Goal: Task Accomplishment & Management: Complete application form

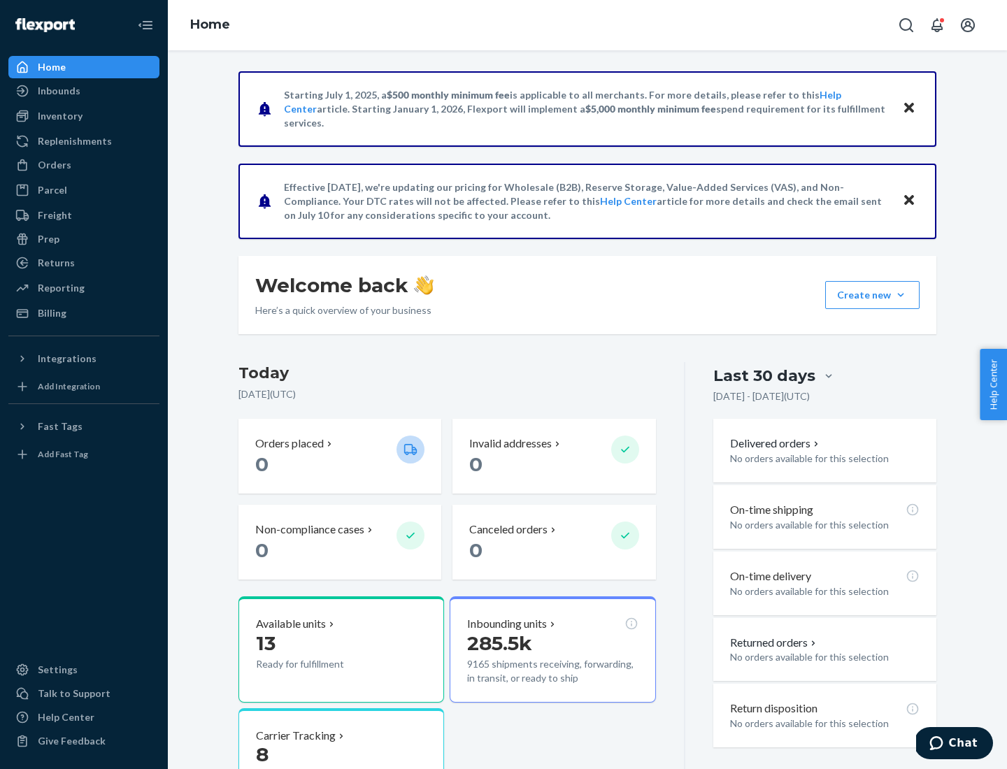
click at [901, 295] on button "Create new Create new inbound Create new order Create new product" at bounding box center [872, 295] width 94 height 28
click at [84, 91] on div "Inbounds" at bounding box center [84, 91] width 148 height 20
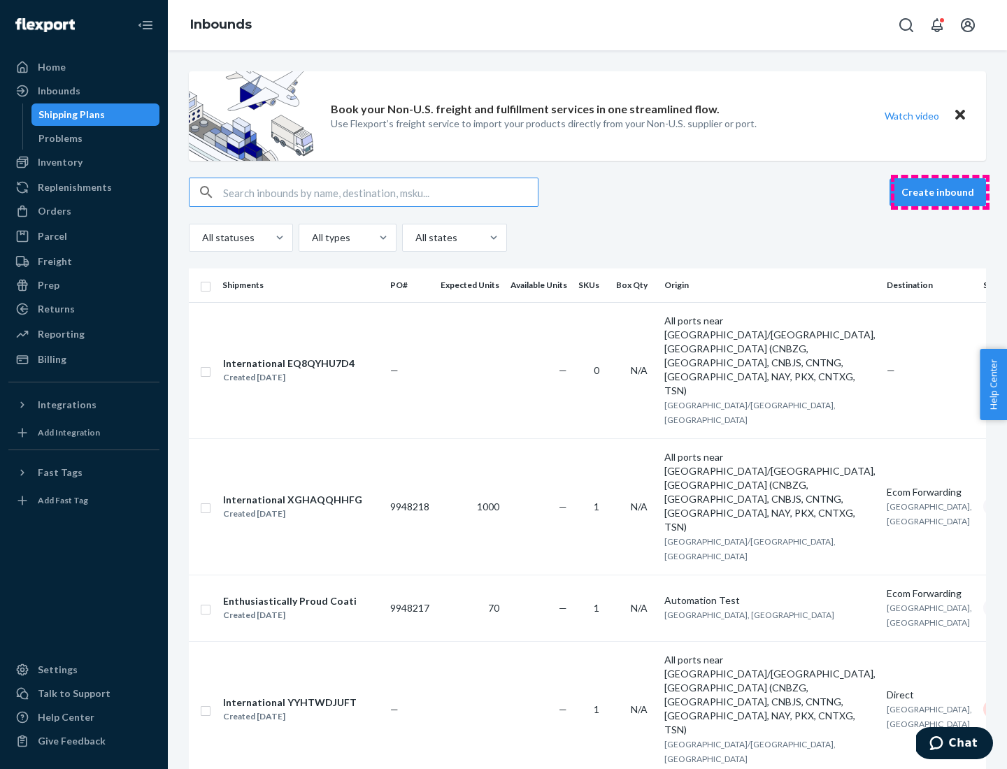
click at [940, 192] on button "Create inbound" at bounding box center [937, 192] width 96 height 28
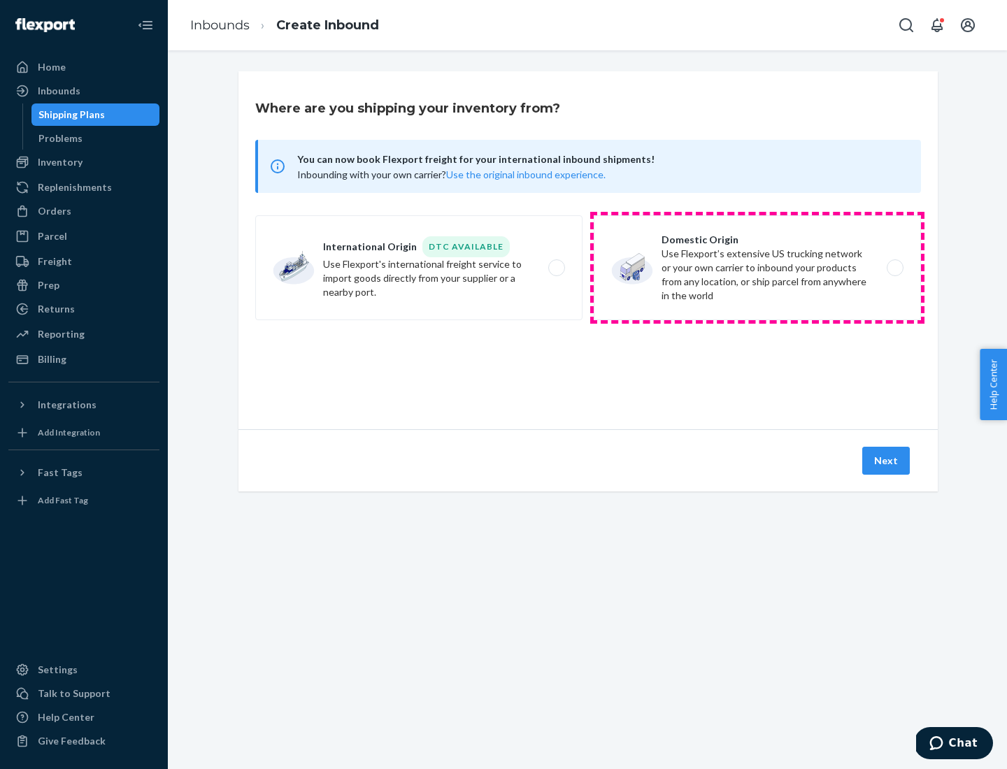
click at [757, 268] on label "Domestic Origin Use Flexport’s extensive US trucking network or your own carrie…" at bounding box center [757, 267] width 327 height 105
click at [894, 268] on input "Domestic Origin Use Flexport’s extensive US trucking network or your own carrie…" at bounding box center [898, 268] width 9 height 9
radio input "true"
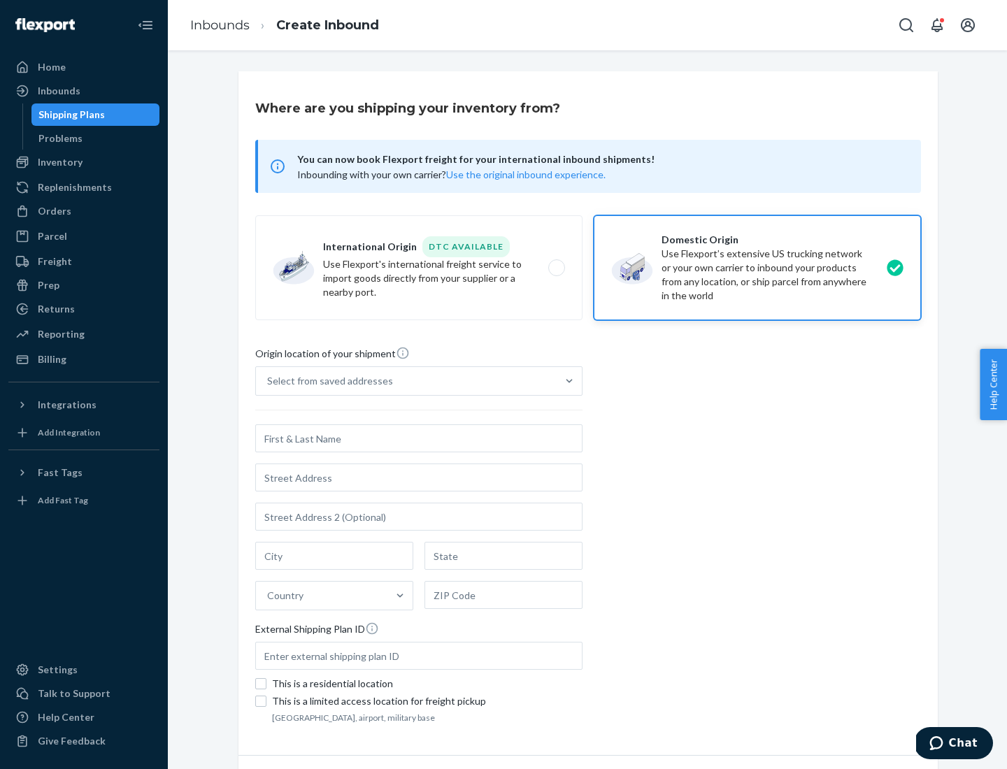
click at [327, 381] on div "Select from saved addresses" at bounding box center [330, 381] width 126 height 14
click at [269, 381] on input "Select from saved addresses" at bounding box center [267, 381] width 1 height 14
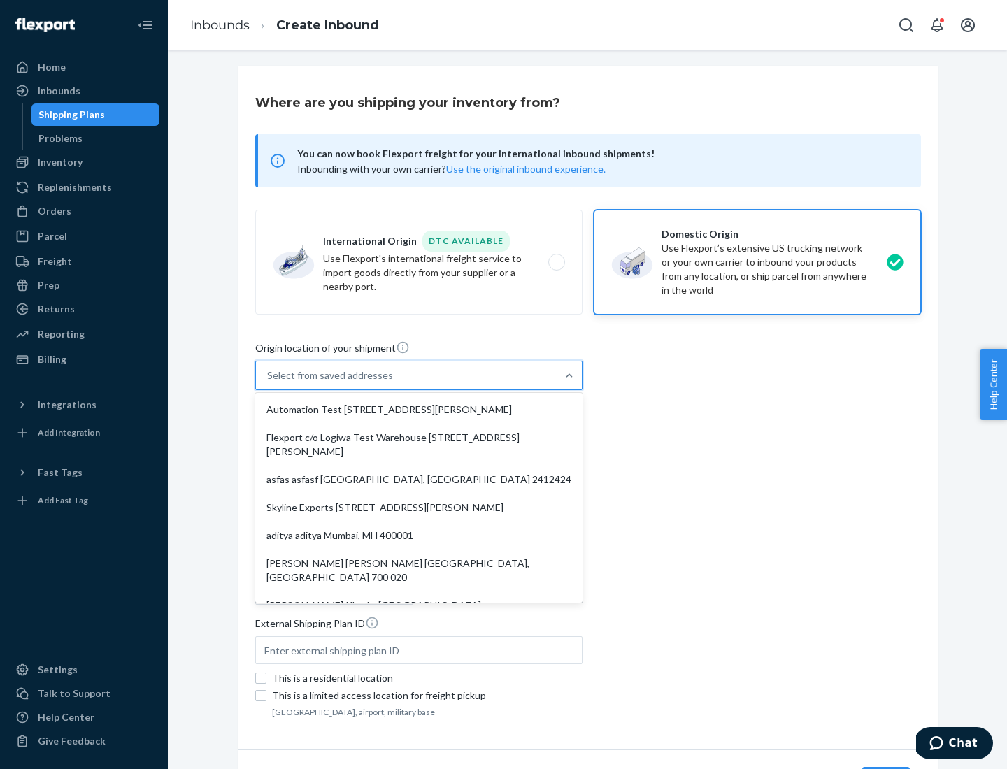
click at [419, 410] on div "Automation Test [STREET_ADDRESS][PERSON_NAME]" at bounding box center [419, 410] width 322 height 28
click at [269, 382] on input "option Automation Test [STREET_ADDRESS][PERSON_NAME]. 9 results available. Use …" at bounding box center [267, 375] width 1 height 14
type input "Automation Test"
type input "[STREET_ADDRESS][PERSON_NAME]"
type input "9th Floor"
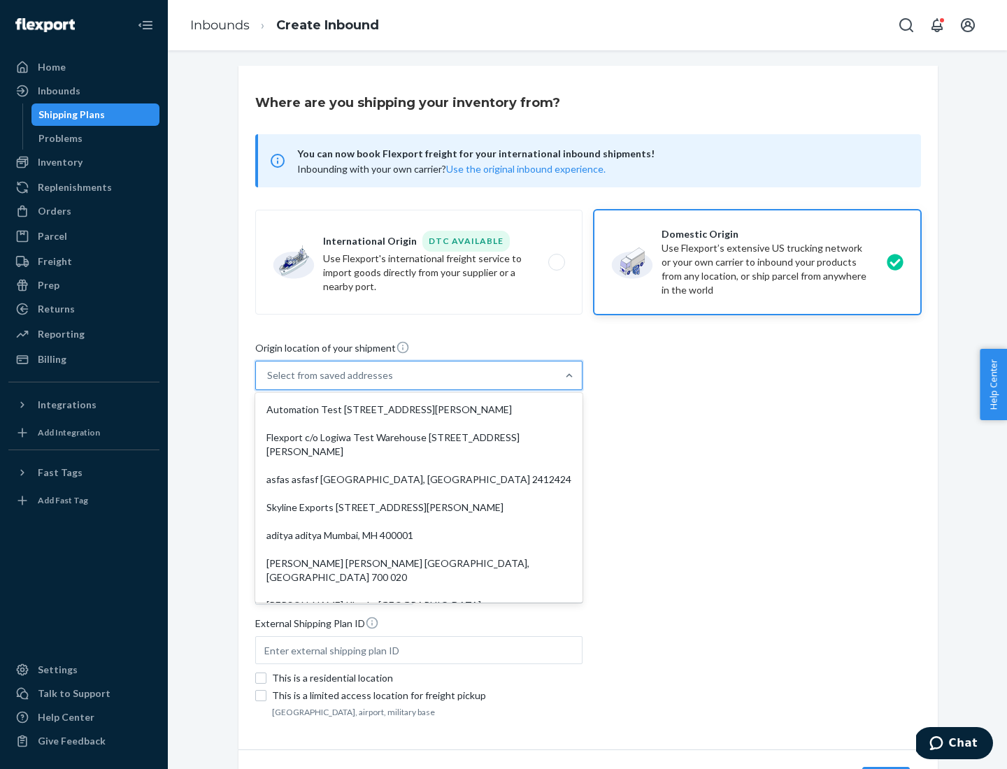
type input "[GEOGRAPHIC_DATA]"
type input "CA"
type input "94104"
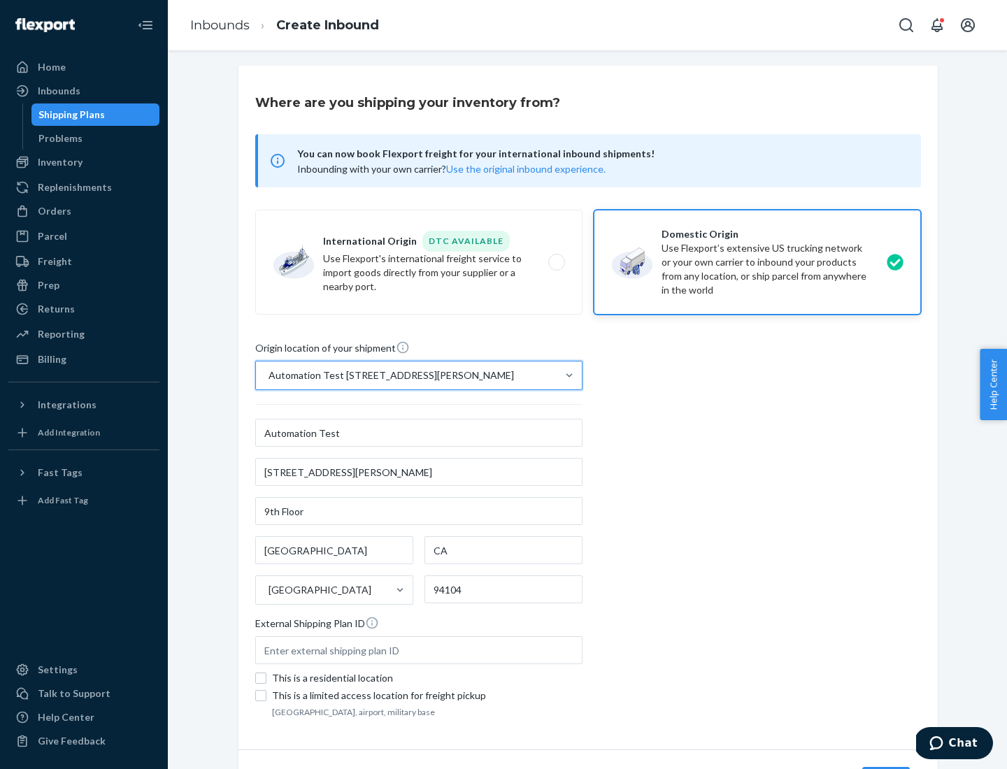
scroll to position [82, 0]
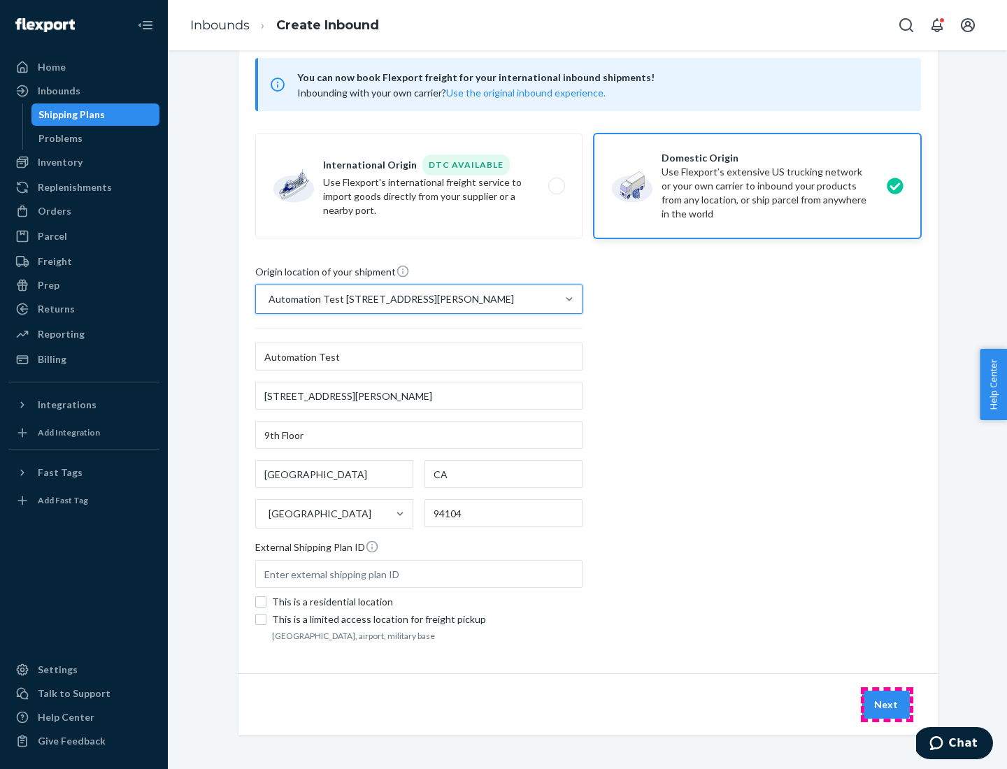
click at [887, 705] on button "Next" at bounding box center [886, 705] width 48 height 28
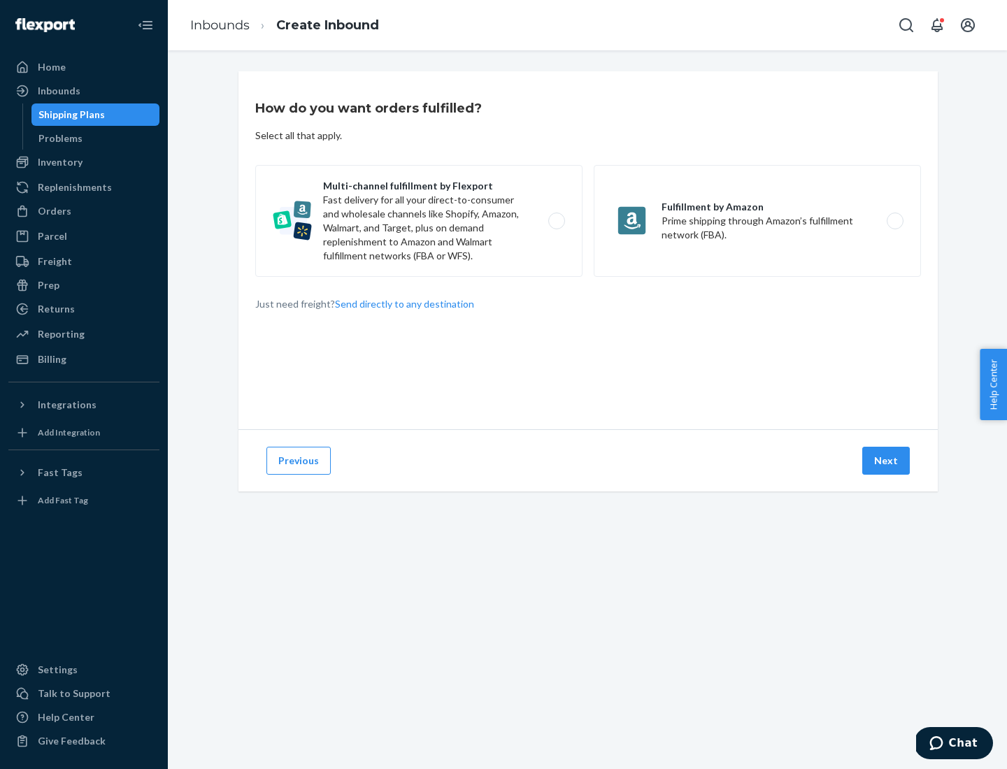
click at [419, 221] on label "Multi-channel fulfillment by Flexport Fast delivery for all your direct-to-cons…" at bounding box center [418, 221] width 327 height 112
click at [556, 221] on input "Multi-channel fulfillment by Flexport Fast delivery for all your direct-to-cons…" at bounding box center [560, 221] width 9 height 9
radio input "true"
click at [887, 461] on button "Next" at bounding box center [886, 461] width 48 height 28
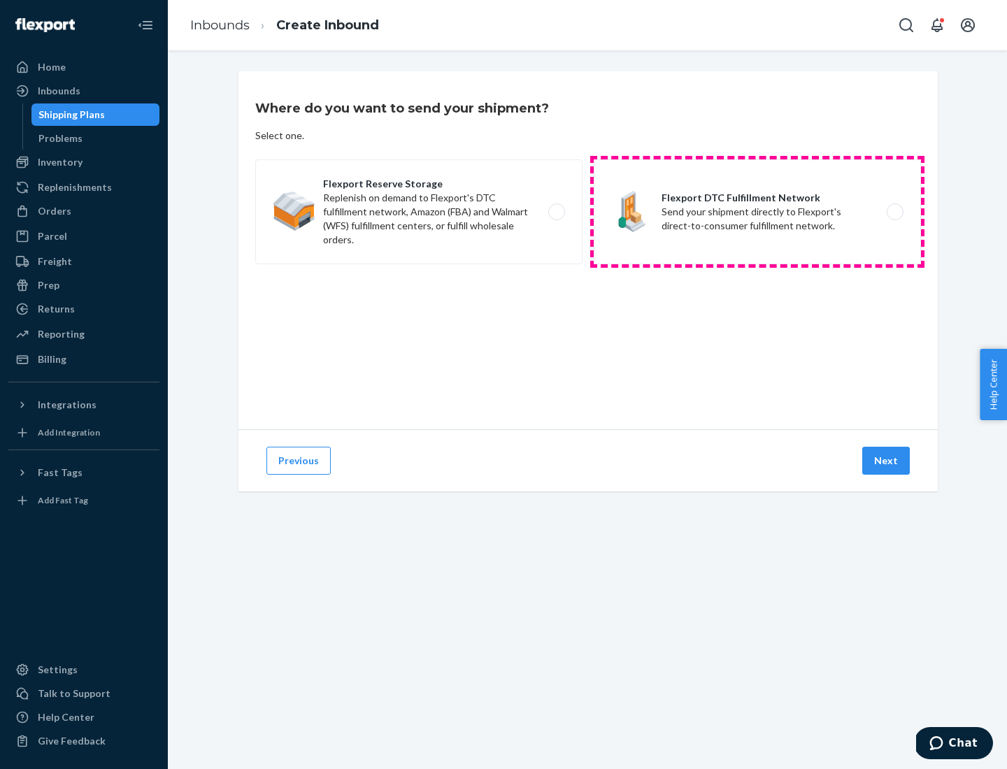
click at [757, 212] on label "Flexport DTC Fulfillment Network Send your shipment directly to Flexport's dire…" at bounding box center [757, 211] width 327 height 105
click at [894, 212] on input "Flexport DTC Fulfillment Network Send your shipment directly to Flexport's dire…" at bounding box center [898, 212] width 9 height 9
radio input "true"
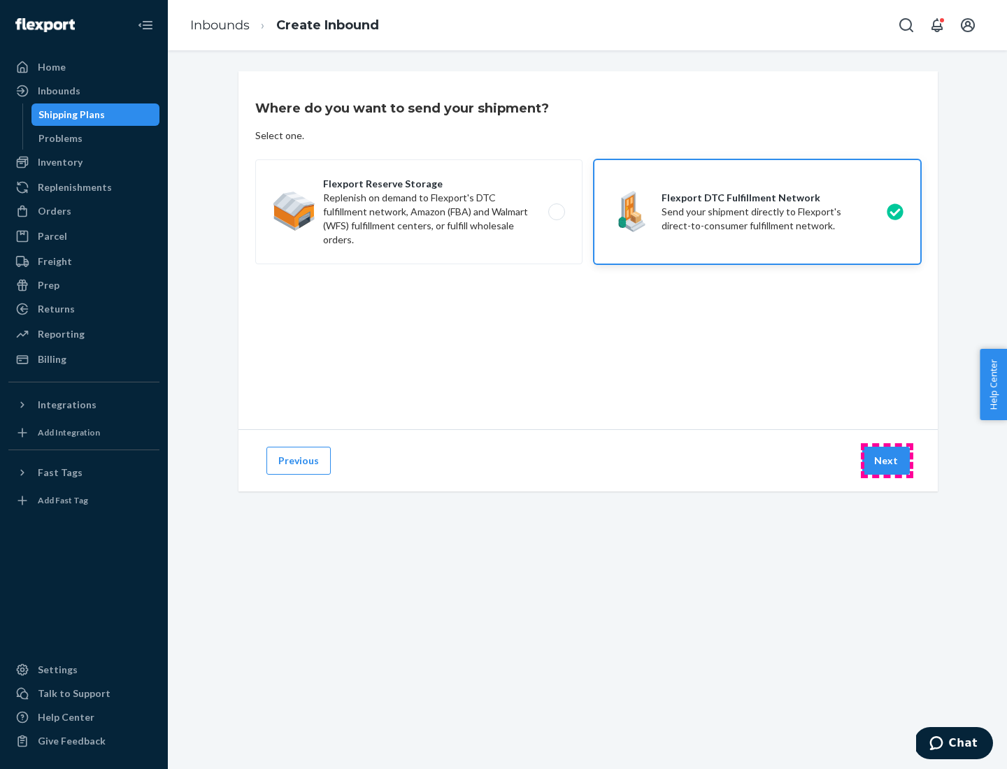
click at [887, 461] on button "Next" at bounding box center [886, 461] width 48 height 28
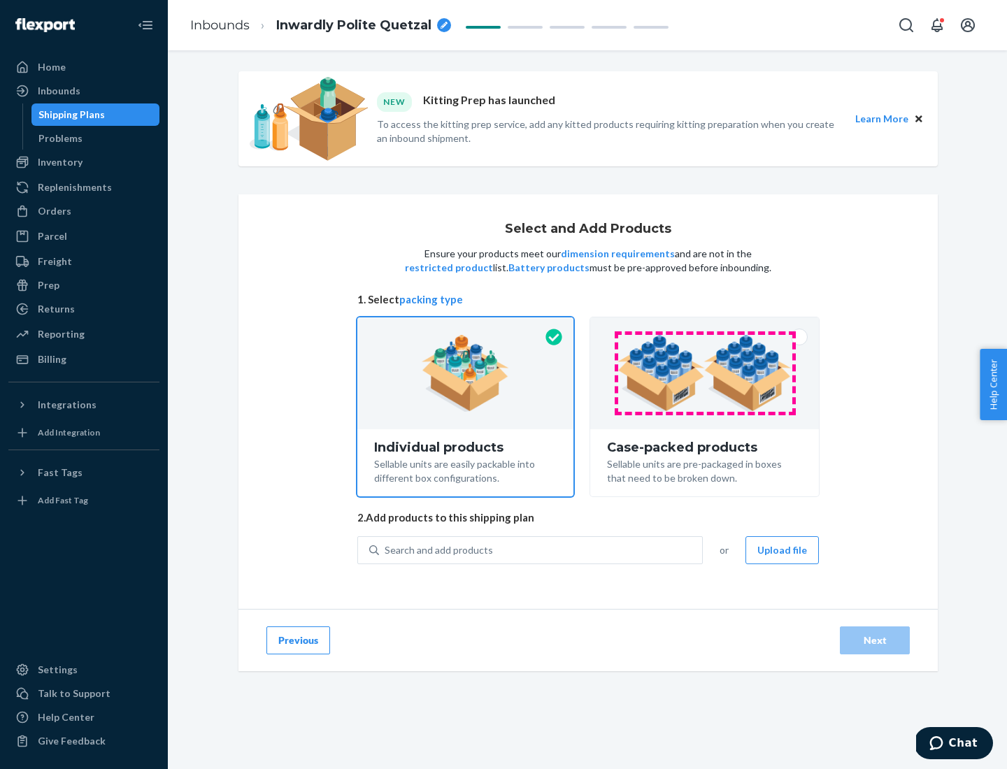
click at [705, 373] on img at bounding box center [704, 373] width 174 height 77
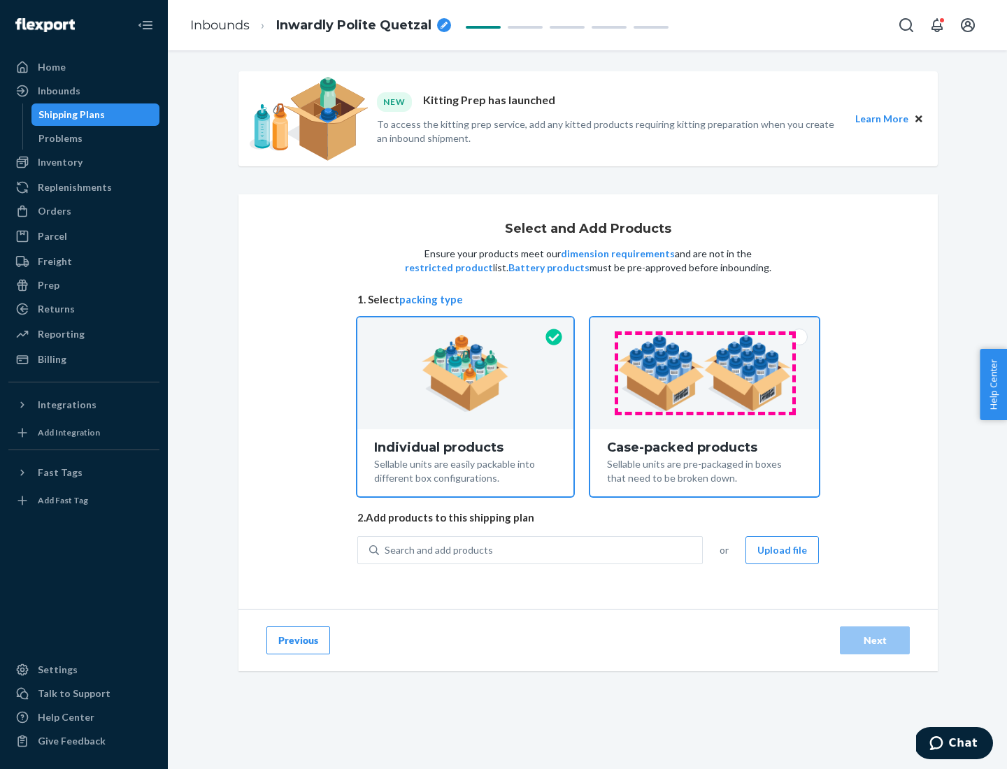
click at [705, 327] on input "Case-packed products Sellable units are pre-packaged in boxes that need to be b…" at bounding box center [704, 321] width 9 height 9
radio input "true"
radio input "false"
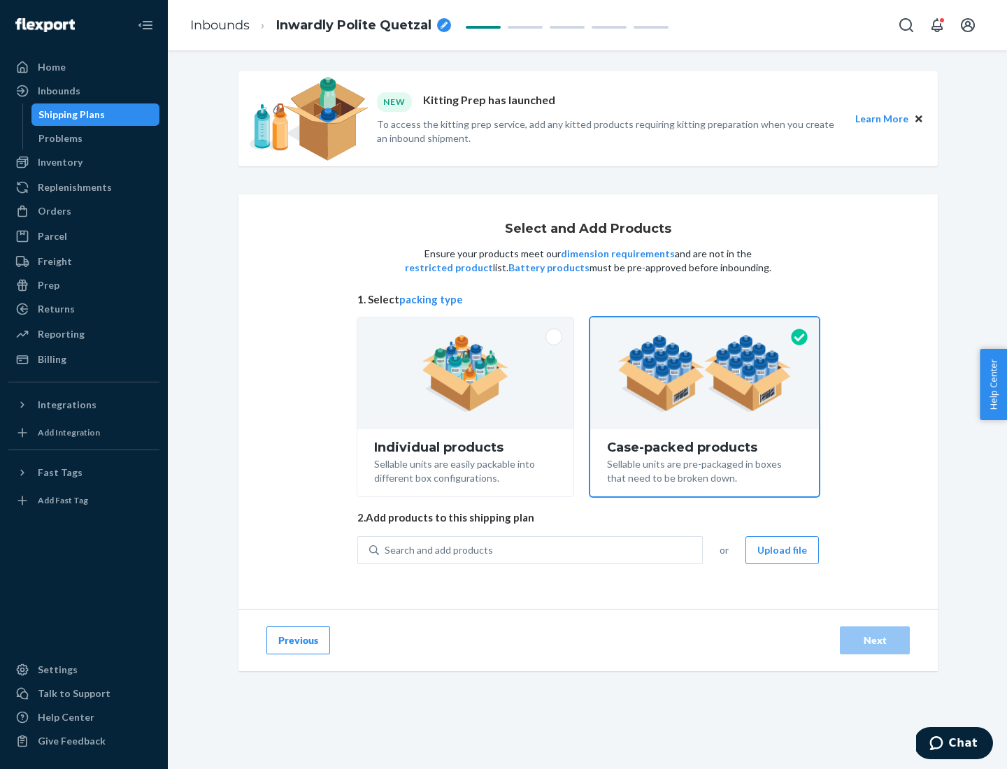
click at [541, 550] on div "Search and add products" at bounding box center [540, 550] width 323 height 25
click at [386, 550] on input "Search and add products" at bounding box center [385, 550] width 1 height 14
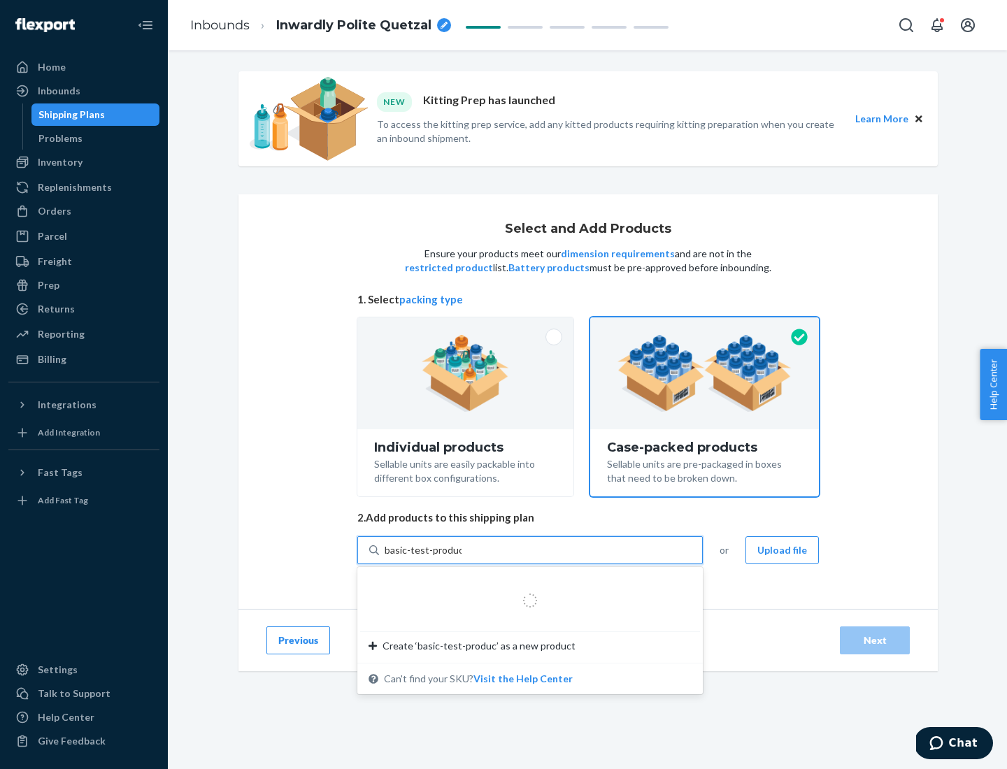
type input "basic-test-product-1"
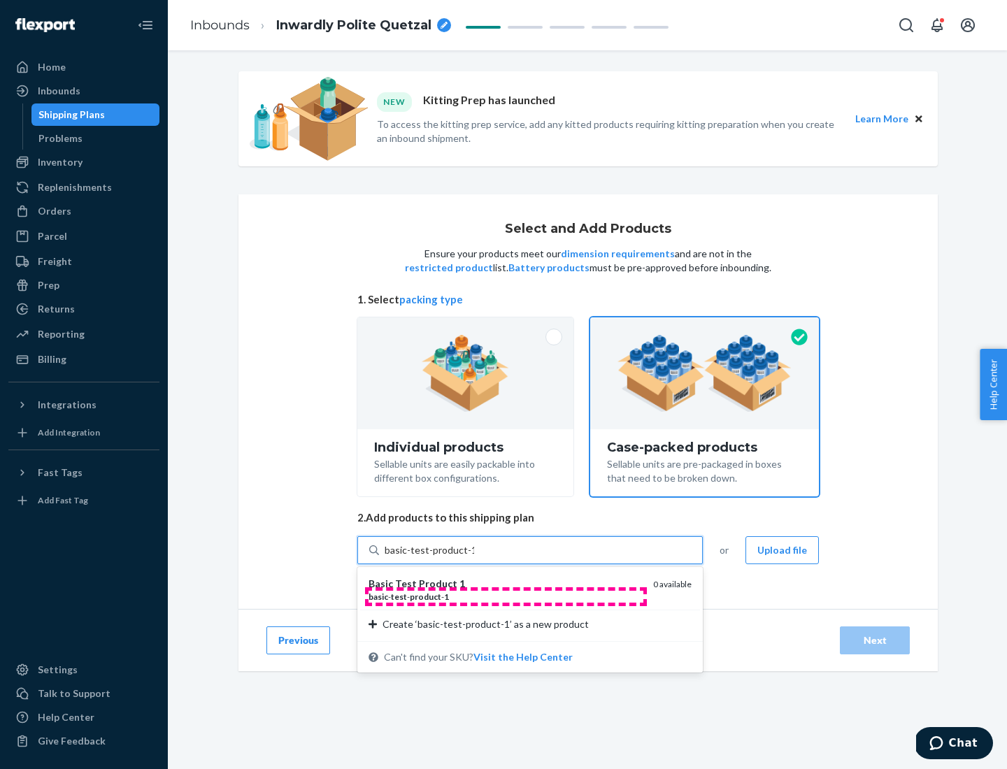
click at [506, 596] on div "basic - test - product - 1" at bounding box center [504, 597] width 273 height 12
click at [474, 557] on input "basic-test-product-1" at bounding box center [430, 550] width 90 height 14
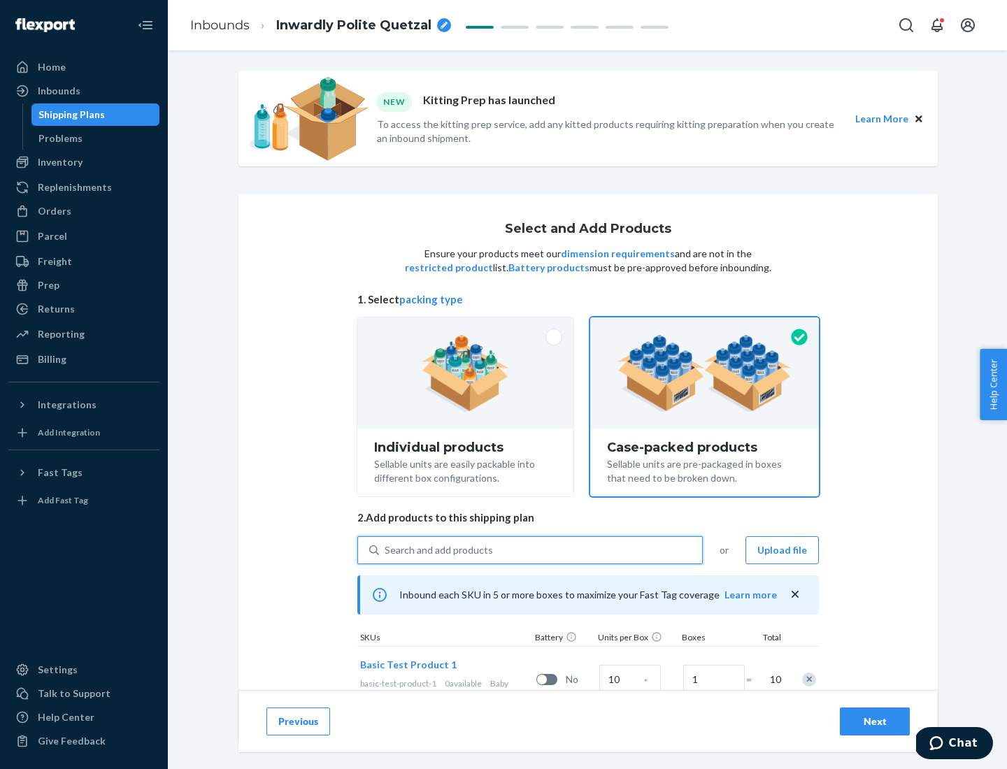
scroll to position [50, 0]
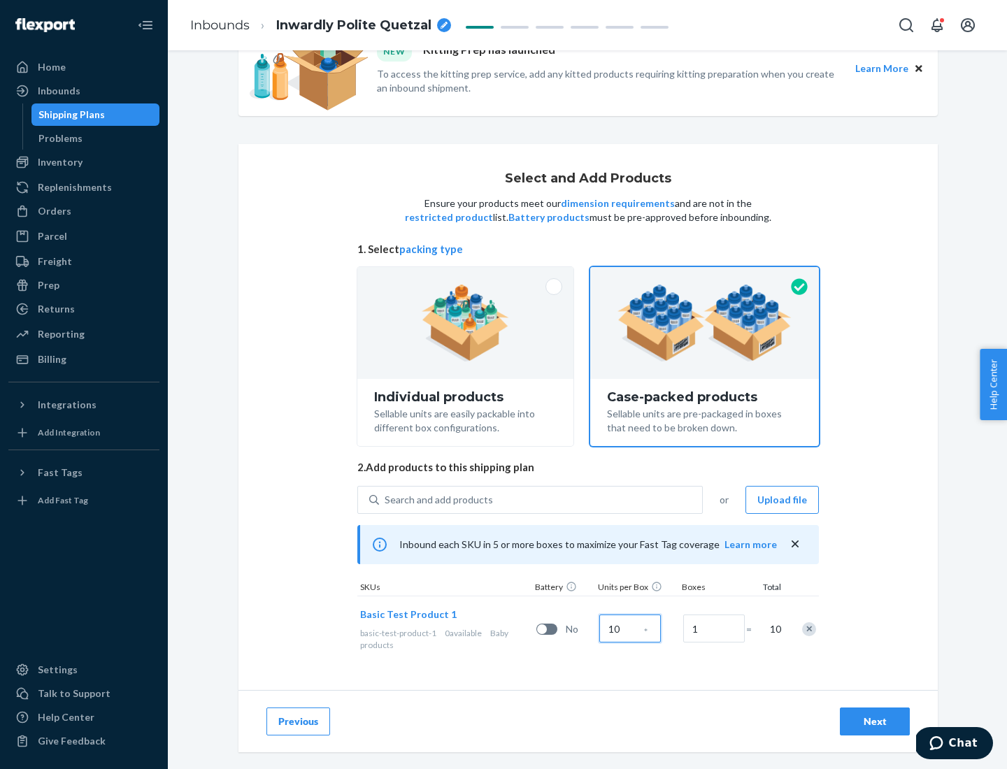
type input "10"
type input "7"
click at [875, 722] on div "Next" at bounding box center [875, 722] width 46 height 14
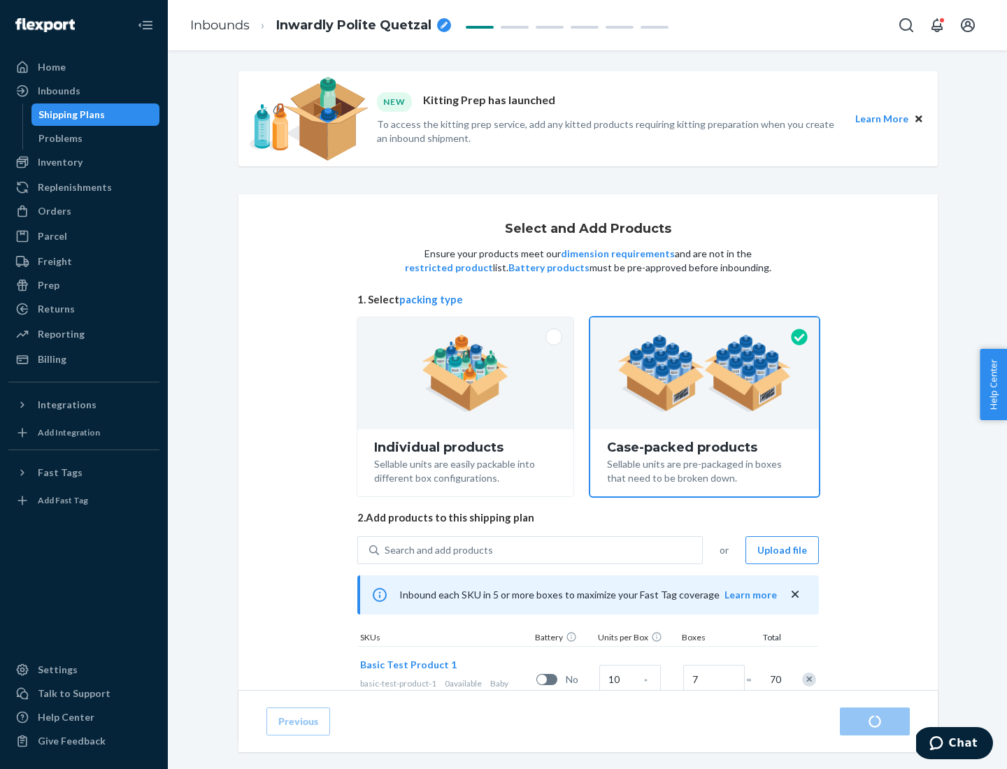
radio input "true"
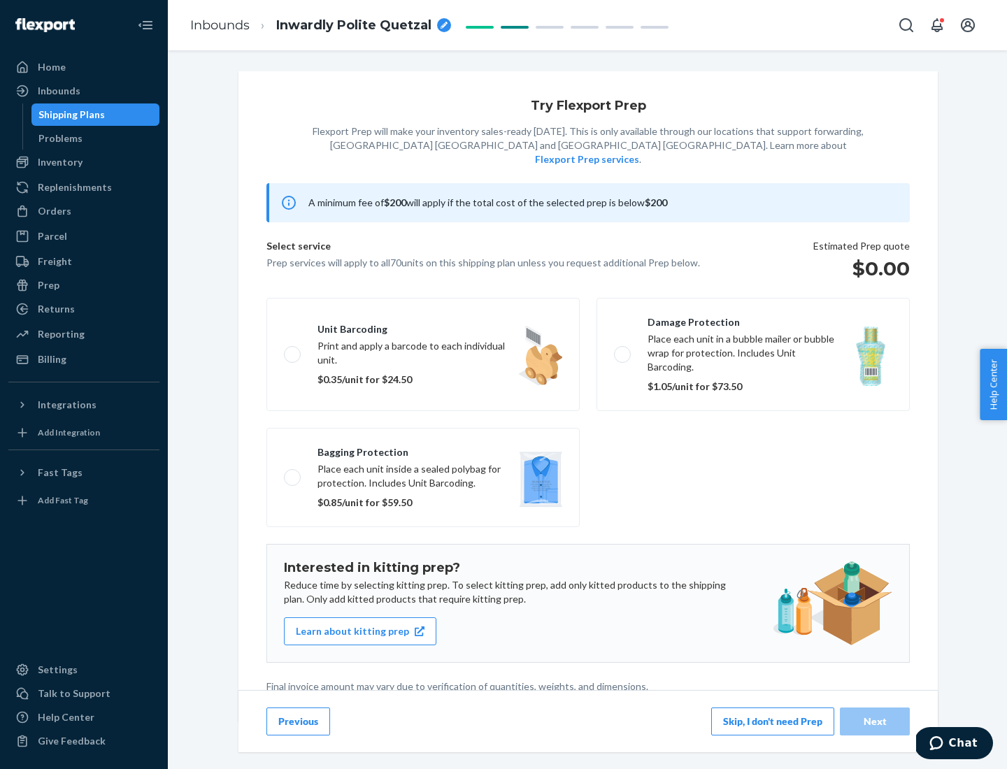
scroll to position [3, 0]
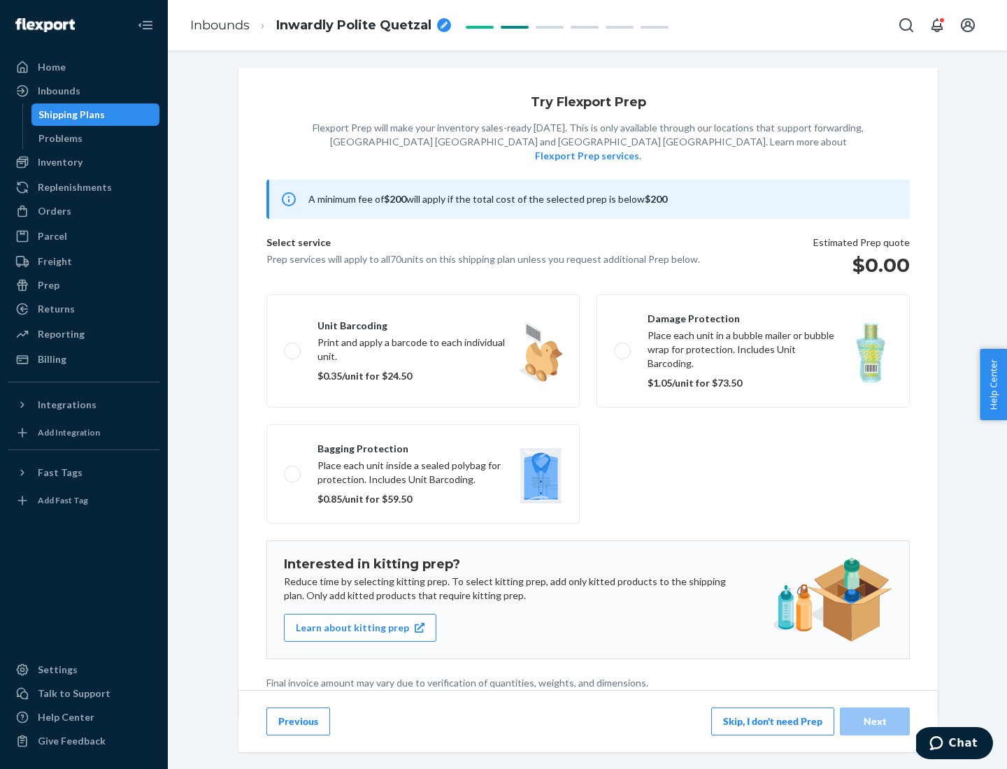
click at [423, 445] on label "Bagging protection Place each unit inside a sealed polybag for protection. Incl…" at bounding box center [422, 473] width 313 height 99
click at [293, 469] on input "Bagging protection Place each unit inside a sealed polybag for protection. Incl…" at bounding box center [288, 473] width 9 height 9
checkbox input "true"
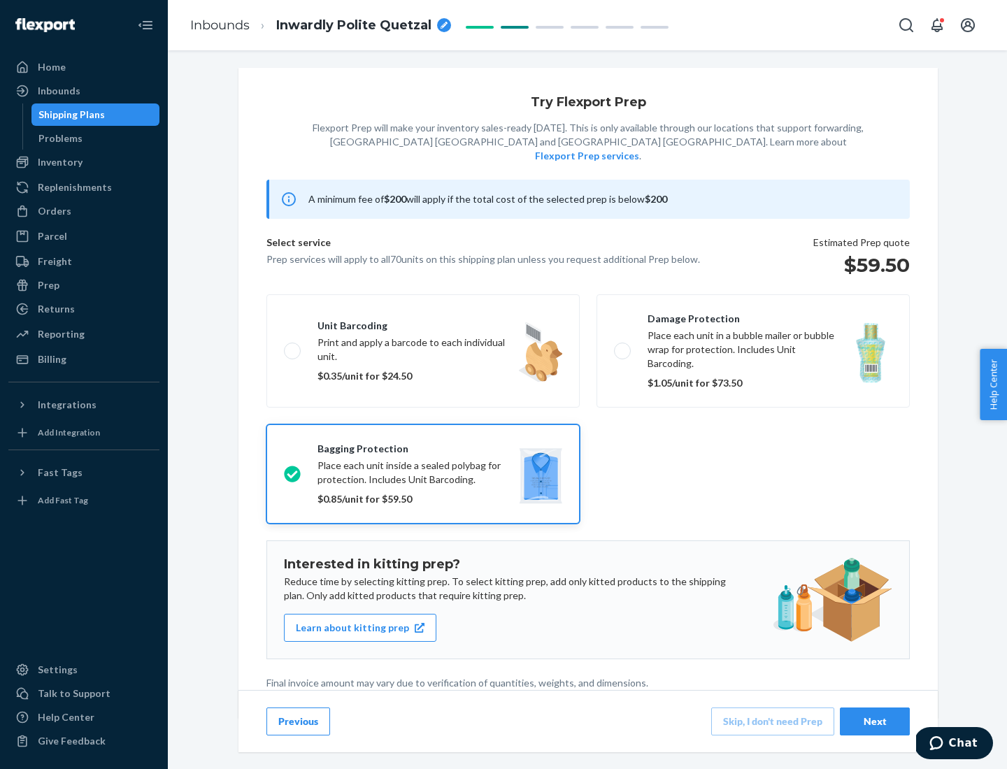
click at [875, 721] on div "Next" at bounding box center [875, 722] width 46 height 14
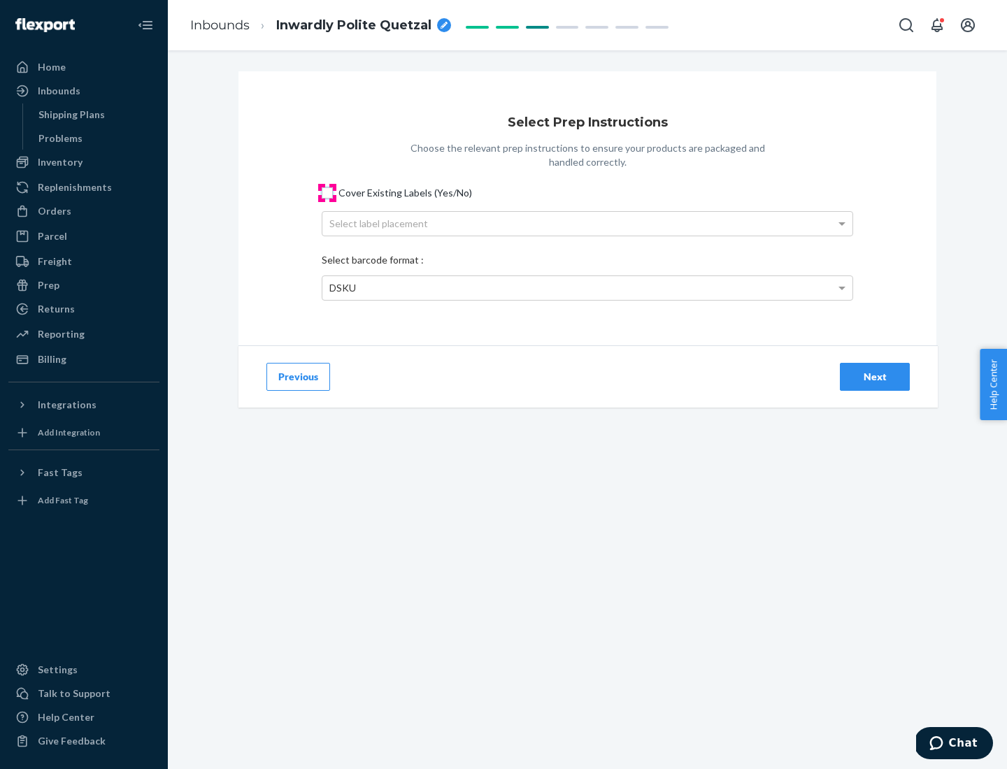
click at [327, 192] on input "Cover Existing Labels (Yes/No)" at bounding box center [327, 192] width 11 height 11
checkbox input "true"
click at [587, 223] on div "Select label placement" at bounding box center [587, 224] width 530 height 24
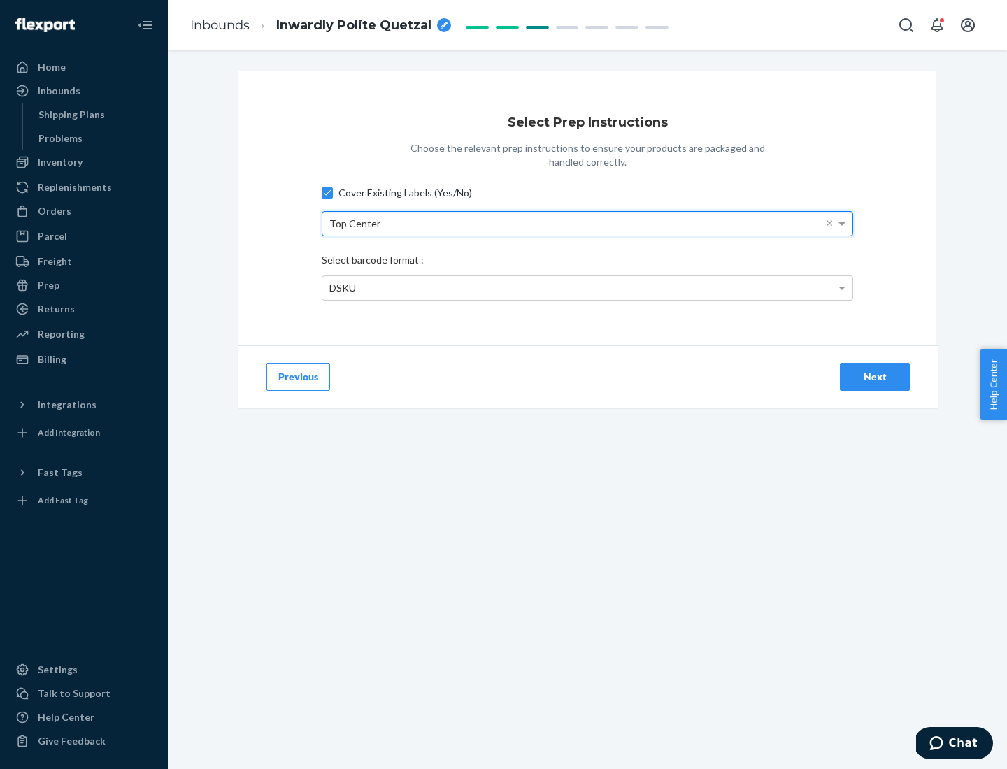
click at [587, 287] on div "DSKU" at bounding box center [587, 288] width 530 height 24
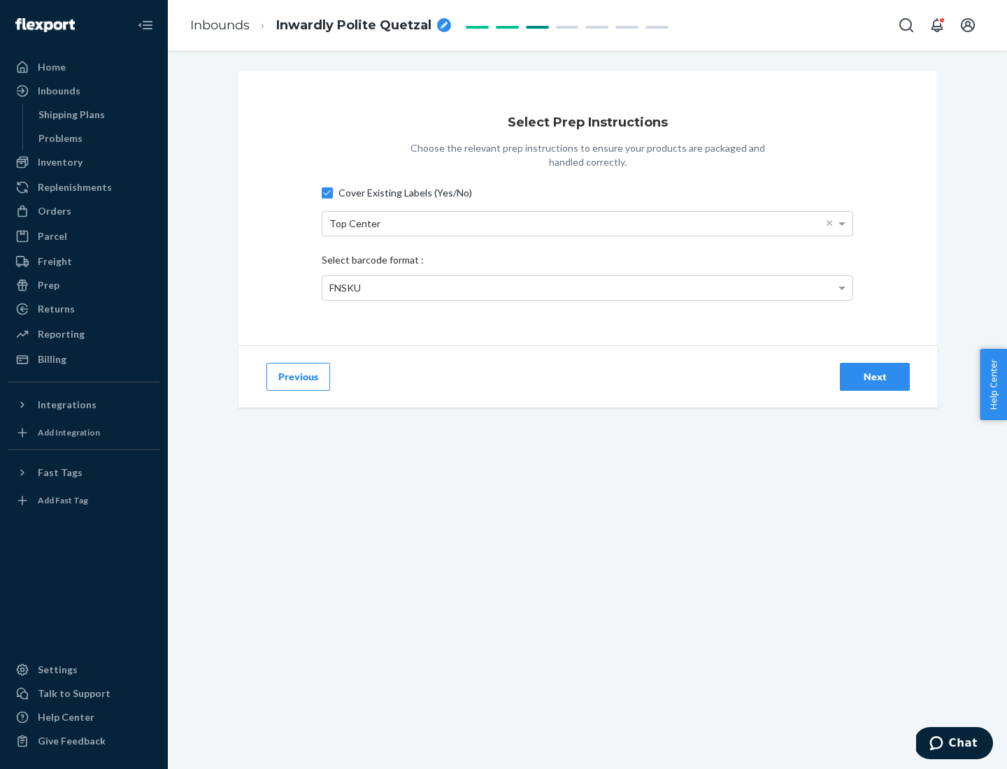
click at [875, 376] on div "Next" at bounding box center [875, 377] width 46 height 14
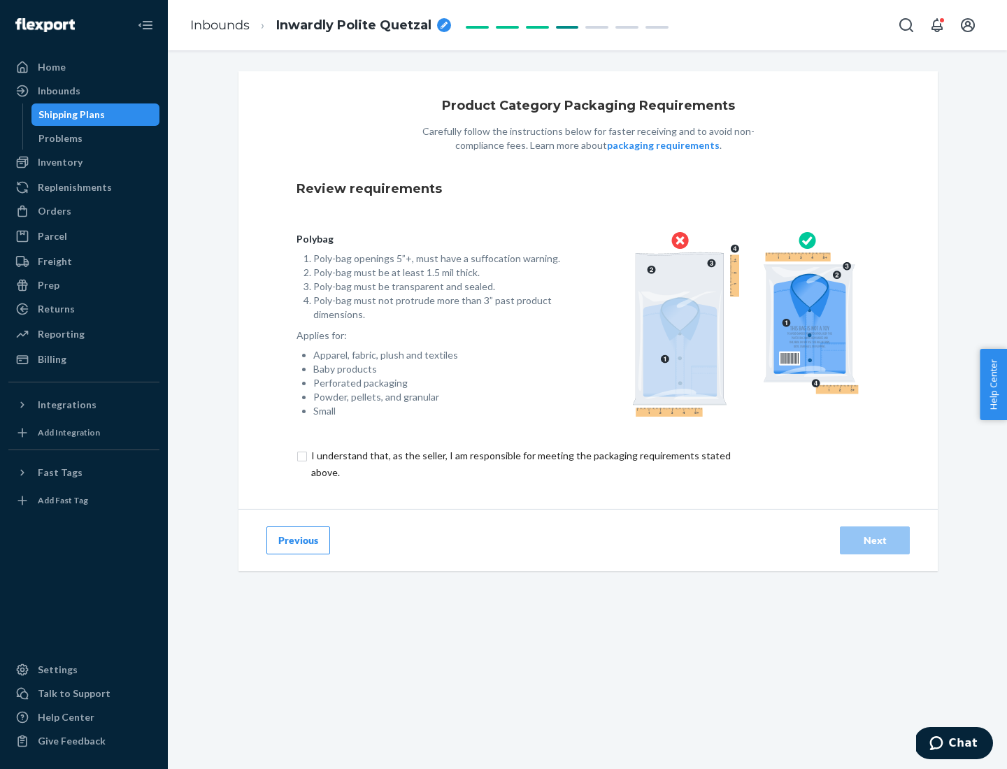
click at [520, 464] on input "checkbox" at bounding box center [528, 465] width 465 height 34
checkbox input "true"
click at [875, 540] on div "Next" at bounding box center [875, 541] width 46 height 14
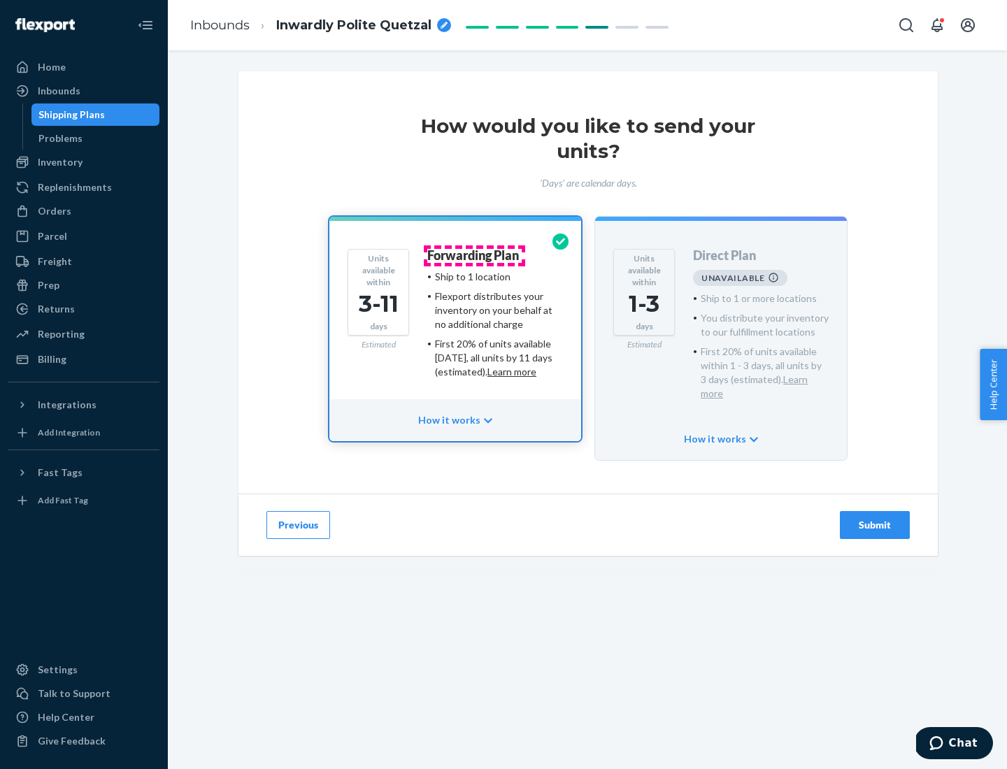
click at [474, 255] on h4 "Forwarding Plan" at bounding box center [473, 256] width 92 height 14
click at [875, 518] on div "Submit" at bounding box center [875, 525] width 46 height 14
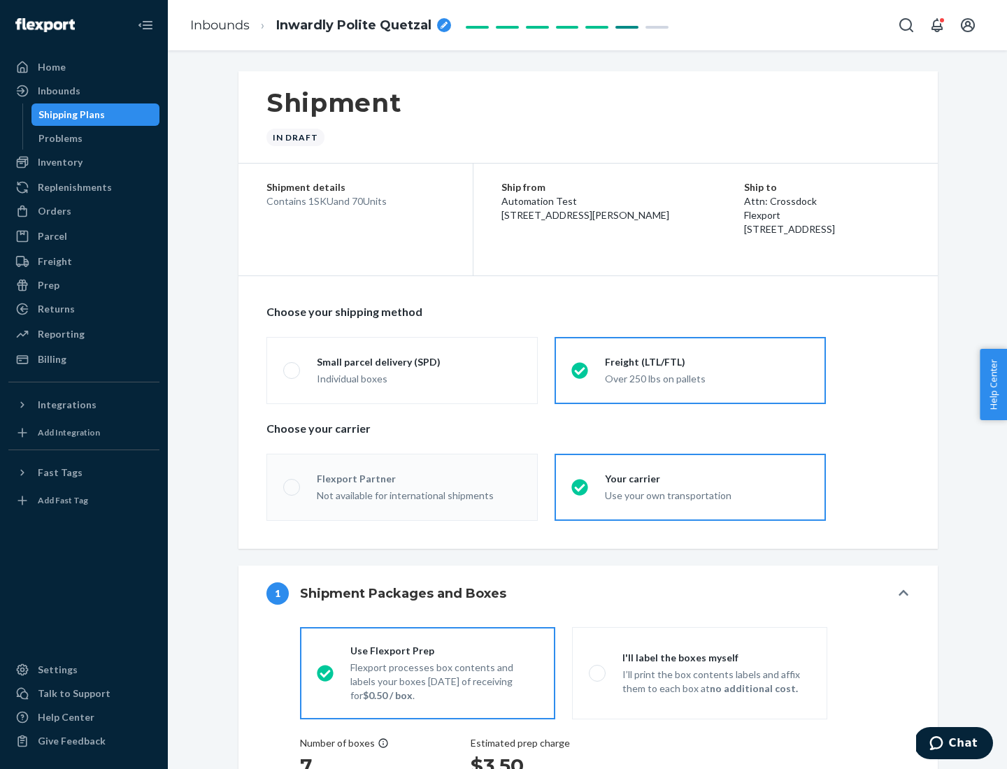
radio input "true"
radio input "false"
radio input "true"
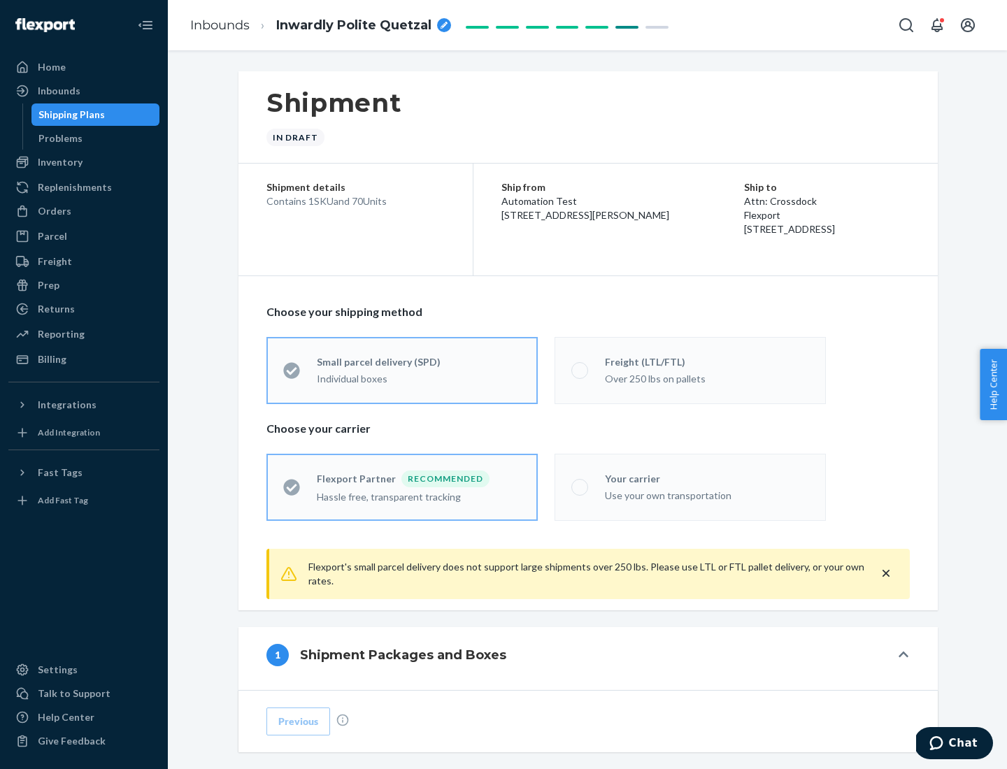
click at [419, 377] on div "Individual boxes" at bounding box center [419, 379] width 204 height 14
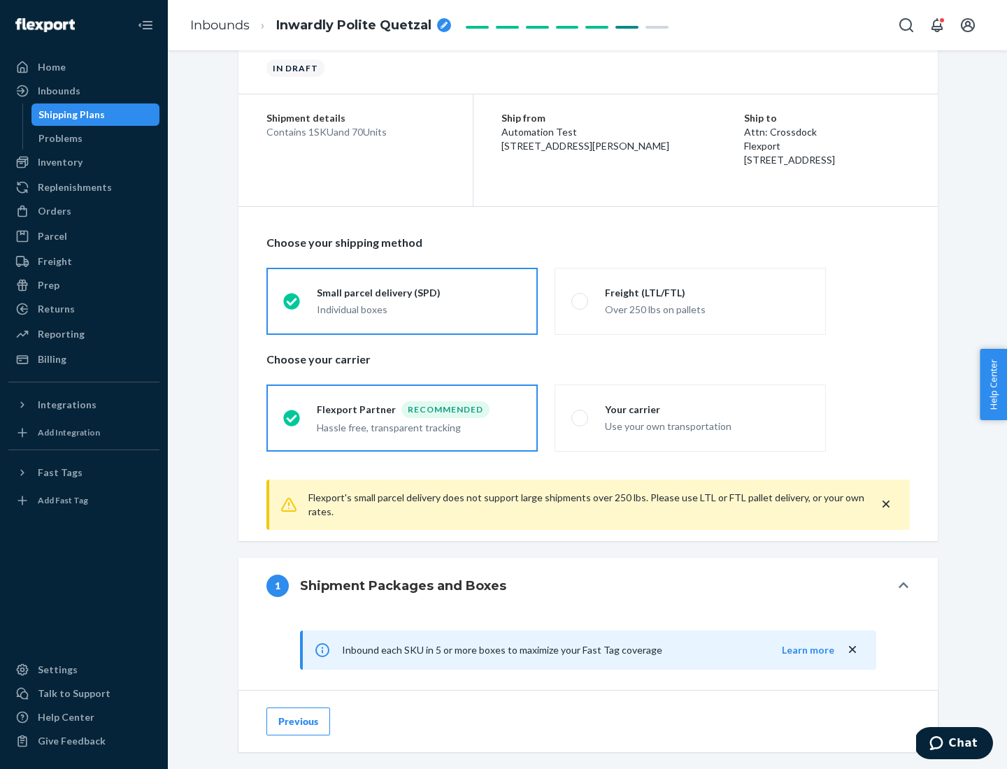
click at [707, 409] on div "Your carrier" at bounding box center [707, 410] width 204 height 14
click at [580, 413] on input "Your carrier Use your own transportation" at bounding box center [575, 417] width 9 height 9
radio input "true"
radio input "false"
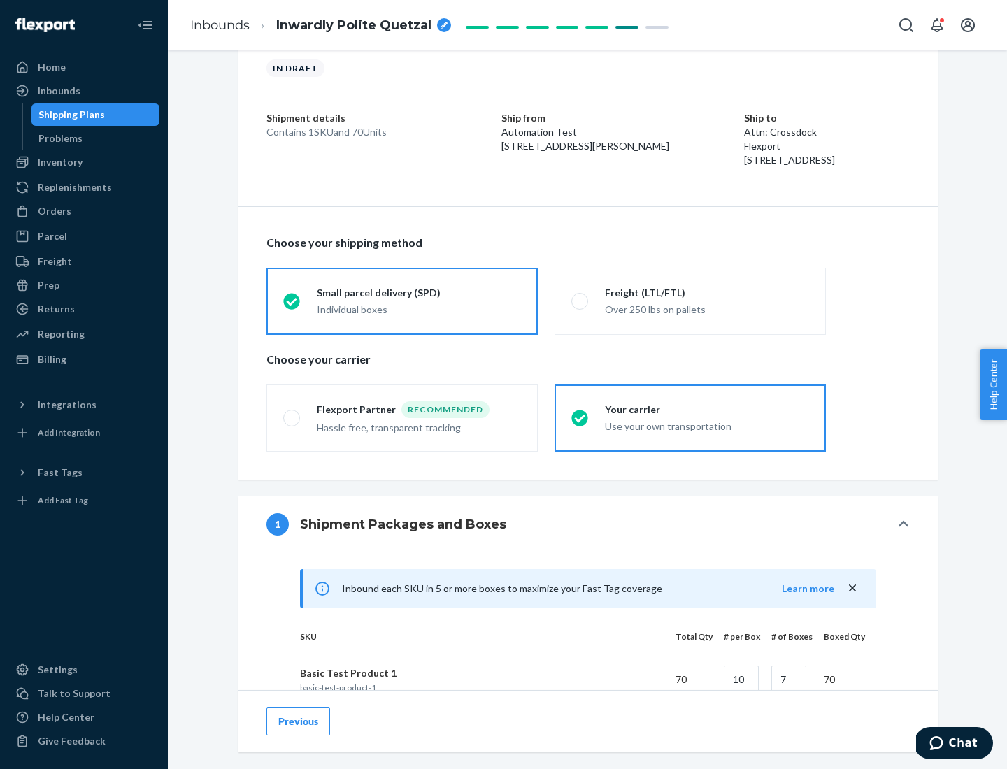
scroll to position [339, 0]
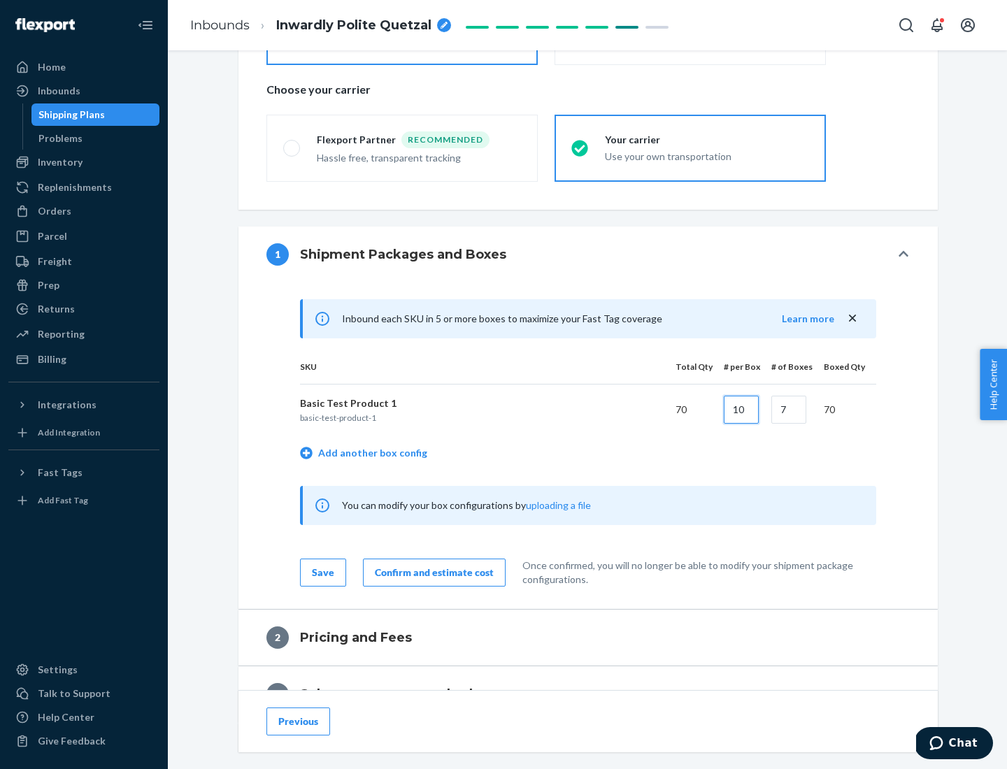
type input "10"
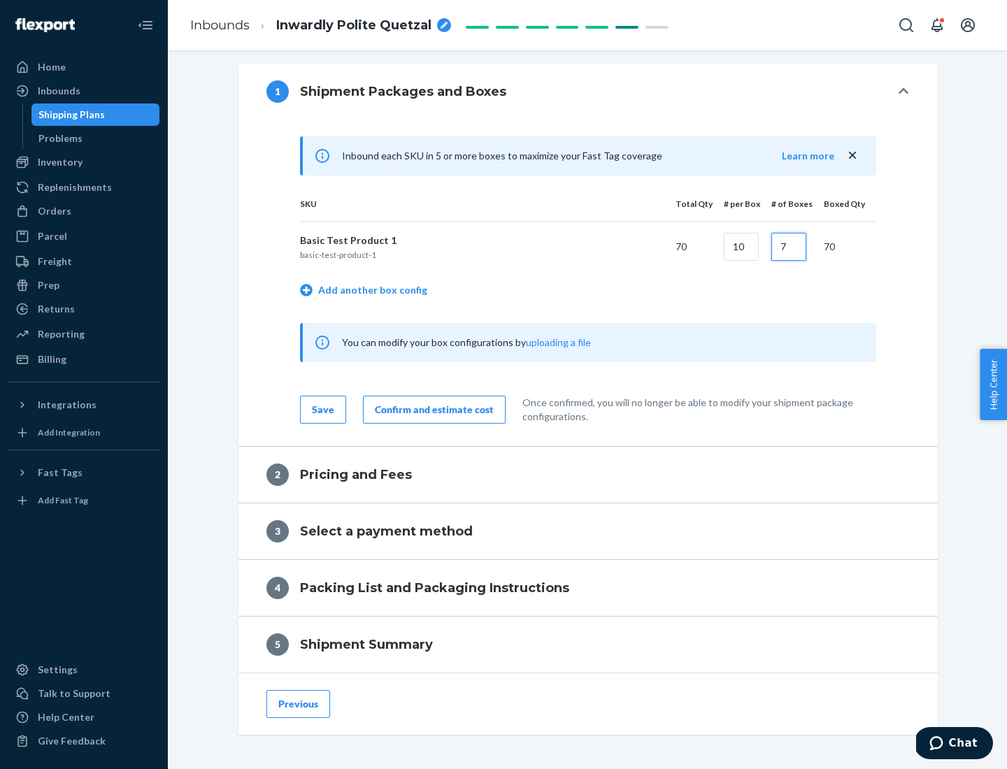
type input "7"
click at [431, 409] on div "Confirm and estimate cost" at bounding box center [434, 410] width 119 height 14
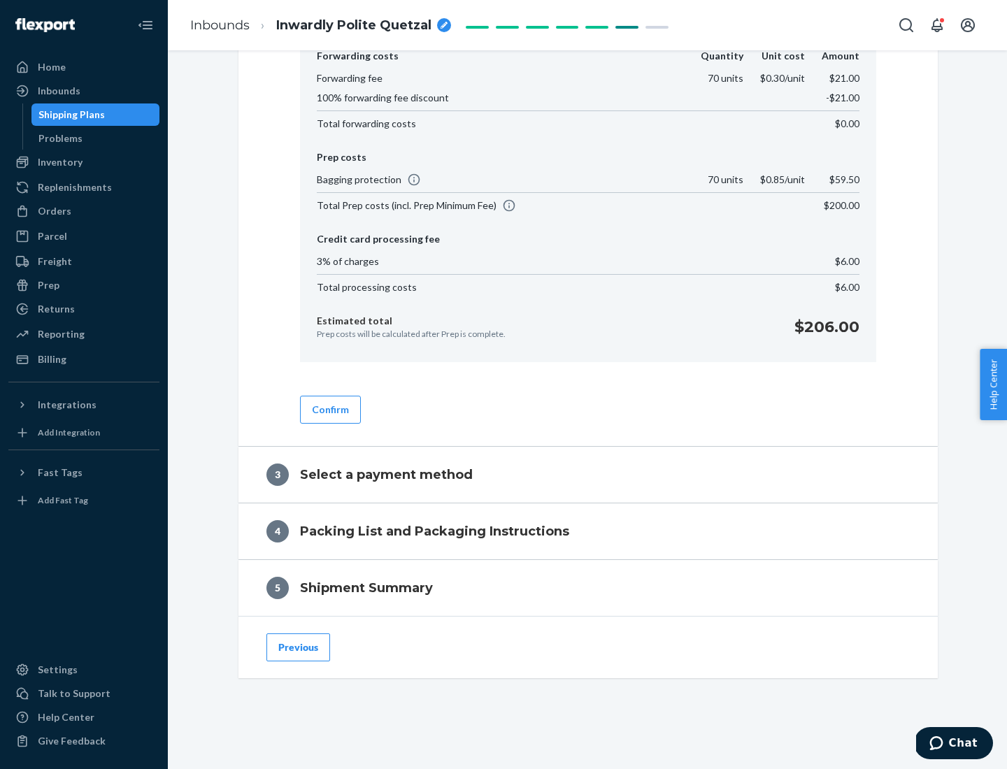
click at [329, 409] on button "Confirm" at bounding box center [330, 410] width 61 height 28
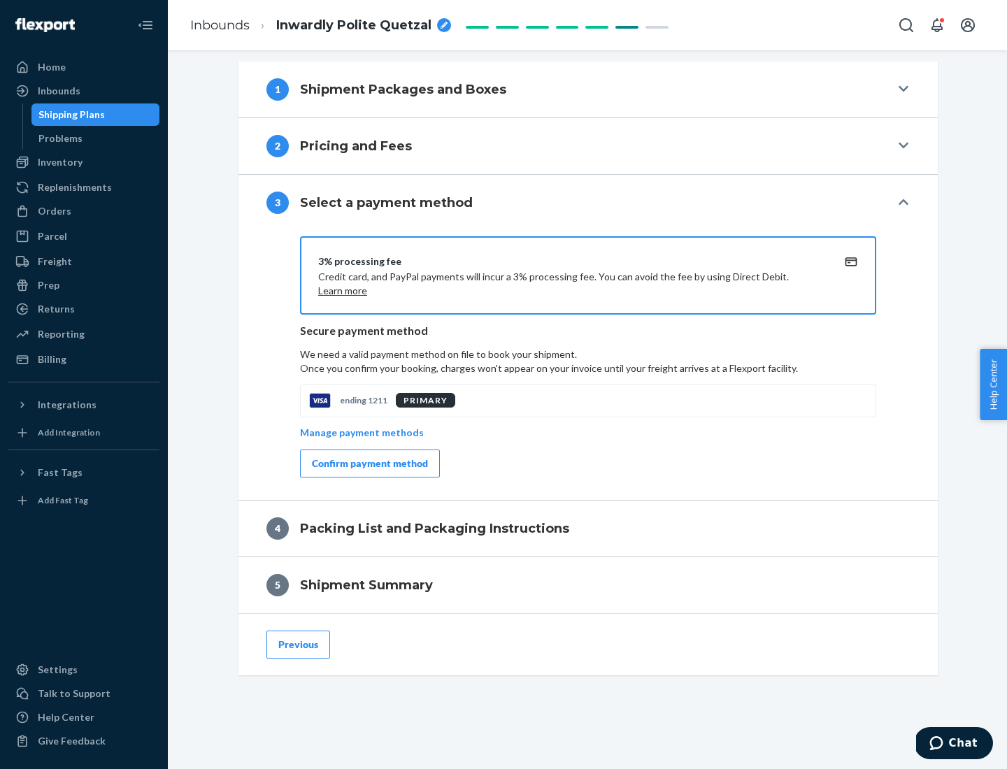
scroll to position [504, 0]
click at [368, 464] on div "Confirm payment method" at bounding box center [370, 464] width 116 height 14
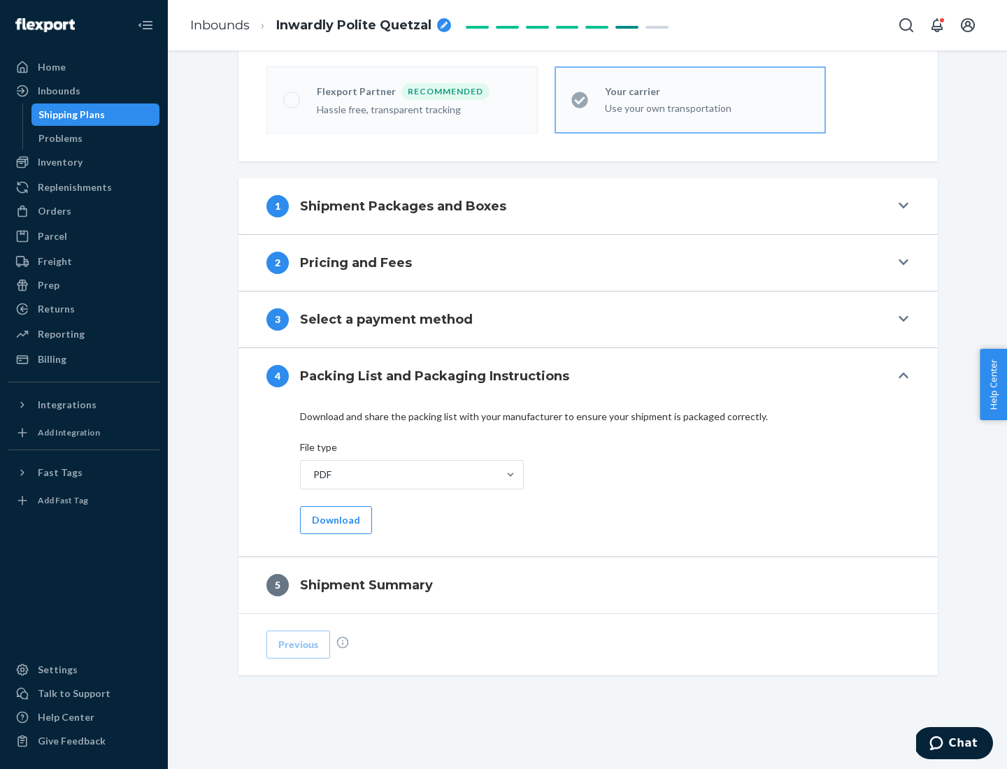
scroll to position [387, 0]
click at [334, 520] on button "Download" at bounding box center [336, 520] width 72 height 28
